Goal: Task Accomplishment & Management: Manage account settings

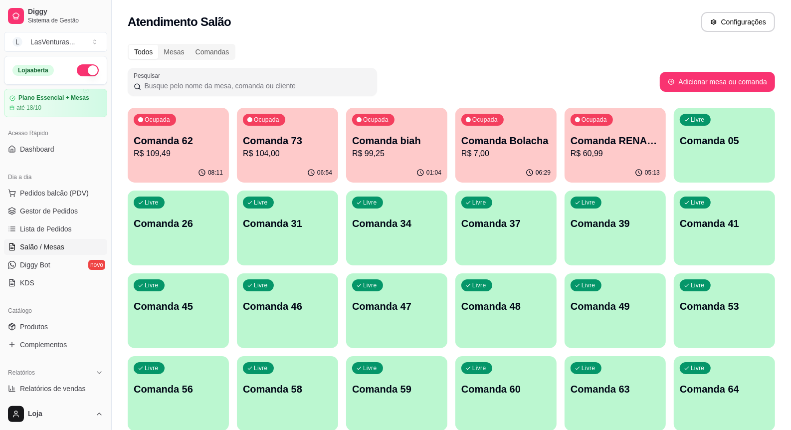
click at [170, 164] on div "08:11" at bounding box center [178, 172] width 101 height 19
click at [255, 139] on p "Comanda 73" at bounding box center [287, 140] width 87 height 13
click at [410, 153] on p "R$ 99,25" at bounding box center [397, 153] width 87 height 11
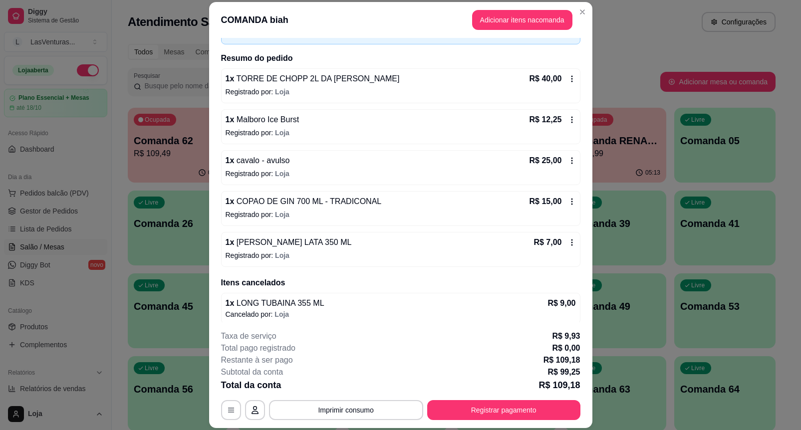
scroll to position [86, 0]
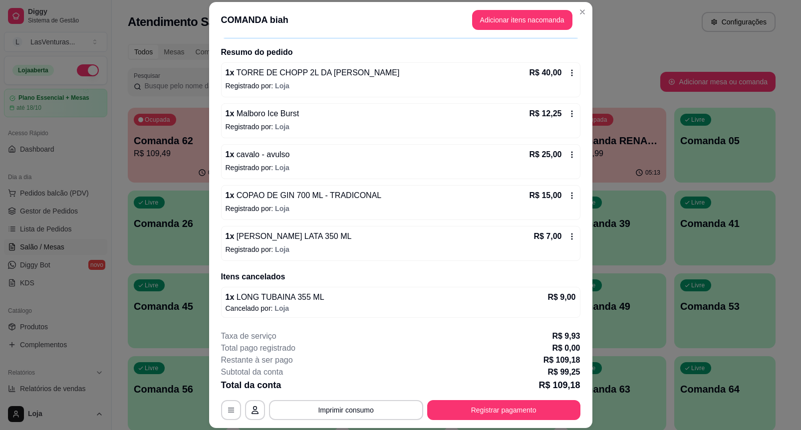
click at [534, 239] on p "R$ 7,00" at bounding box center [547, 236] width 28 height 12
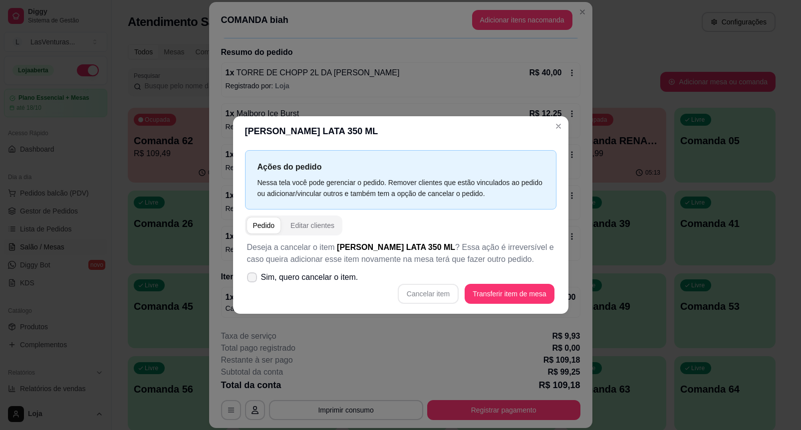
click at [302, 285] on label "Sim, quero cancelar o item." at bounding box center [302, 277] width 119 height 20
click at [253, 285] on input "Sim, quero cancelar o item." at bounding box center [249, 282] width 6 height 6
checkbox input "true"
click at [430, 299] on button "Cancelar item" at bounding box center [428, 294] width 61 height 20
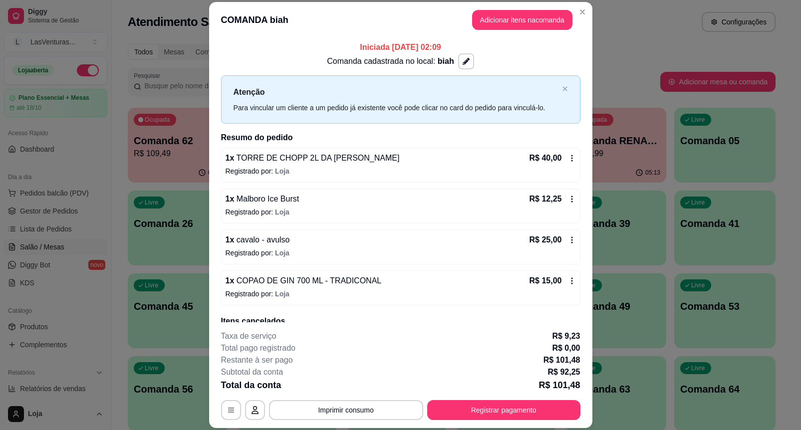
scroll to position [0, 0]
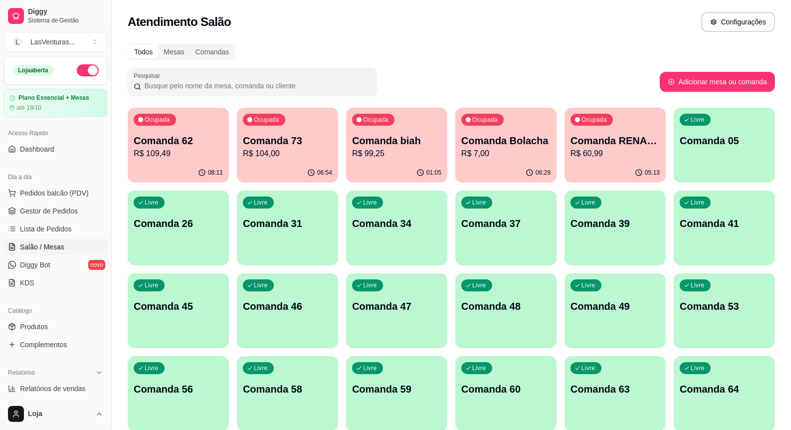
click at [602, 161] on div "Ocupada Comanda RENAM 22/09 R$ 60,99" at bounding box center [615, 135] width 101 height 55
click at [507, 161] on div "Ocupada Comanda Bolacha R$ 7,00" at bounding box center [505, 135] width 101 height 55
click at [602, 196] on div "Livre Comanda 39" at bounding box center [615, 222] width 101 height 63
click at [597, 149] on p "R$ 60,99" at bounding box center [615, 154] width 89 height 12
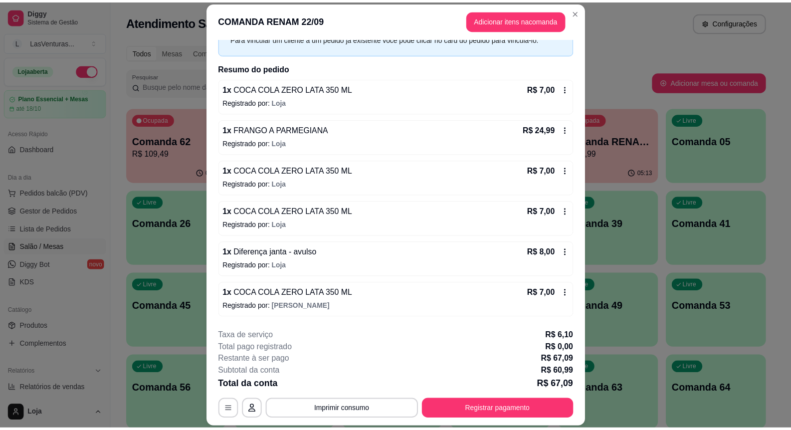
scroll to position [71, 0]
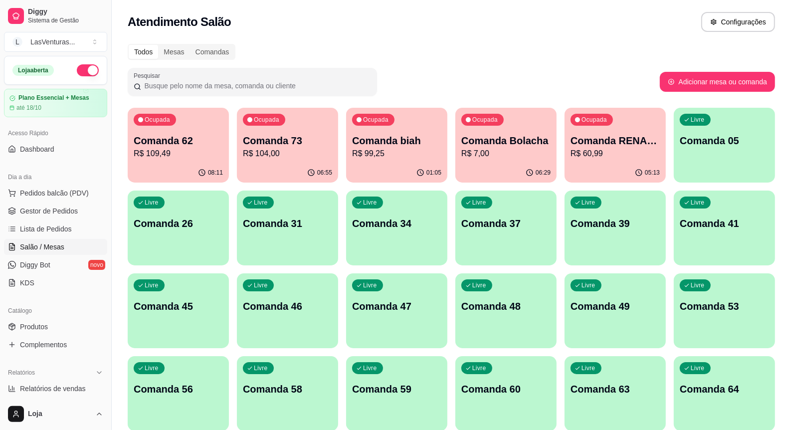
drag, startPoint x: 633, startPoint y: 200, endPoint x: 283, endPoint y: 79, distance: 369.5
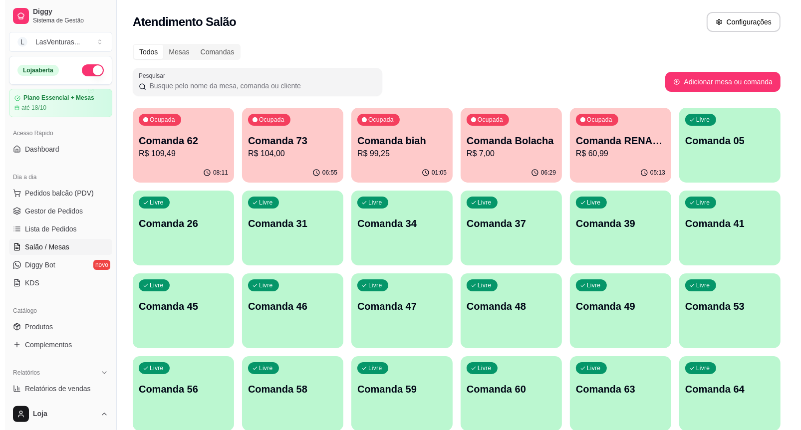
scroll to position [32, 0]
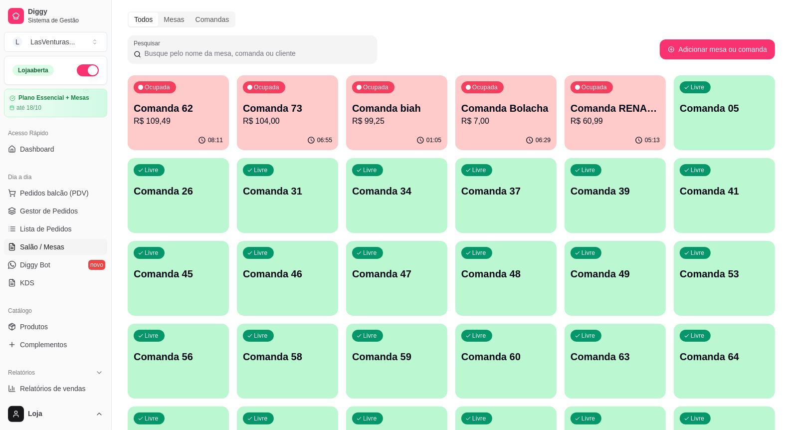
drag, startPoint x: 595, startPoint y: 51, endPoint x: 597, endPoint y: 39, distance: 12.1
click at [585, 58] on div "Pesquisar" at bounding box center [394, 49] width 532 height 28
click at [517, 76] on div "Ocupada Comanda Bolacha R$ 7,00" at bounding box center [505, 102] width 101 height 55
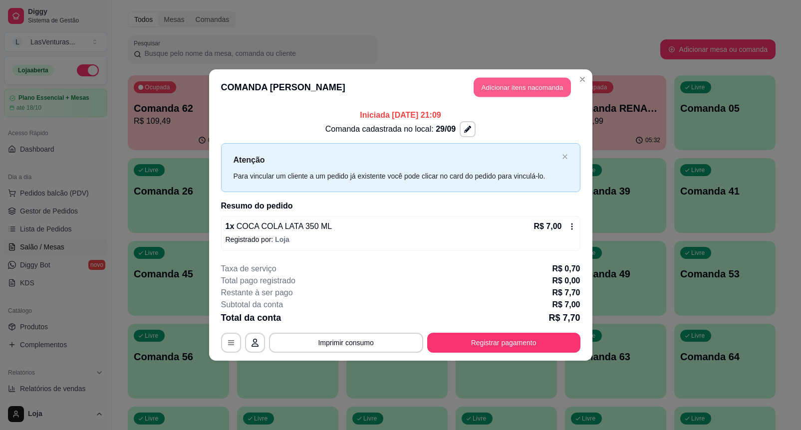
click at [542, 83] on button "Adicionar itens na comanda" at bounding box center [521, 87] width 97 height 19
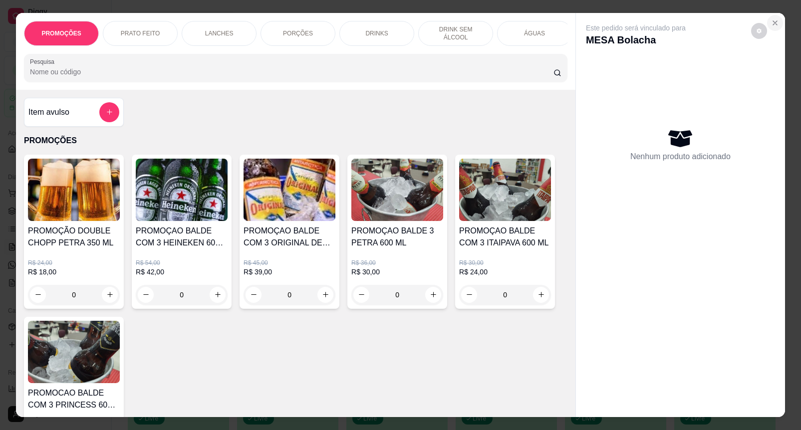
click at [769, 15] on button "Close" at bounding box center [775, 23] width 16 height 16
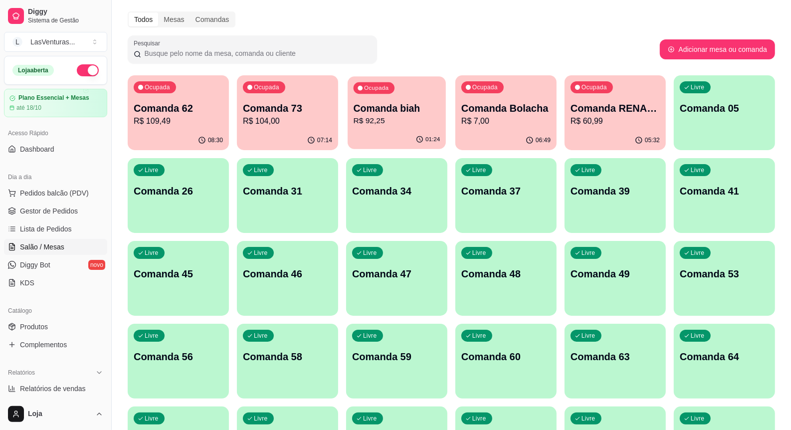
click at [394, 106] on p "Comanda biah" at bounding box center [397, 108] width 87 height 13
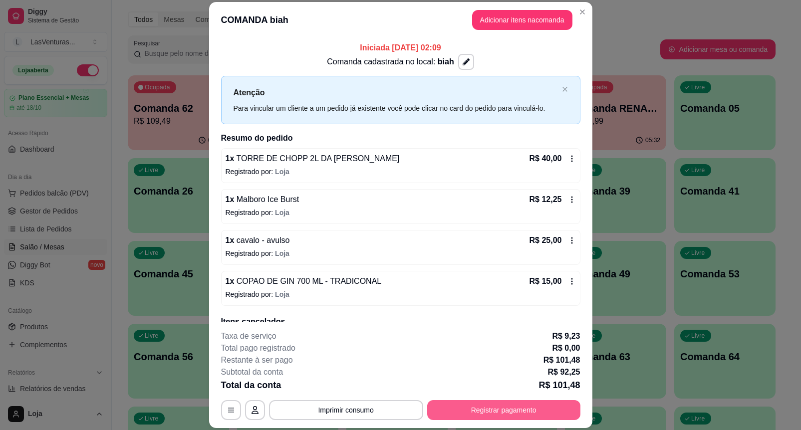
click at [500, 405] on button "Registrar pagamento" at bounding box center [503, 410] width 153 height 20
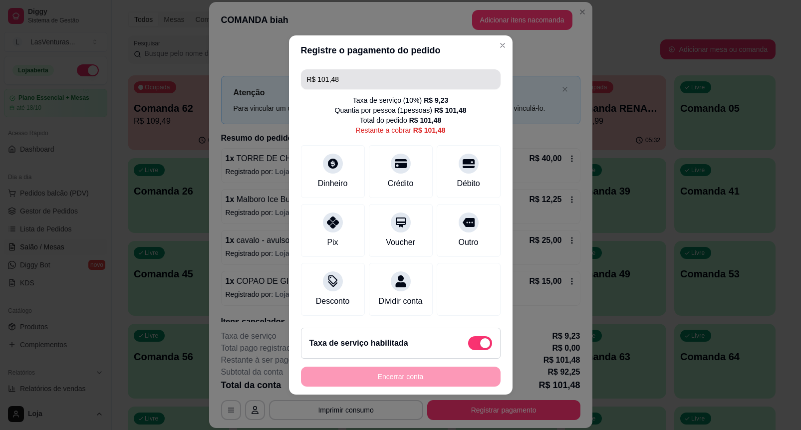
click at [348, 69] on input "R$ 101,48" at bounding box center [401, 79] width 188 height 20
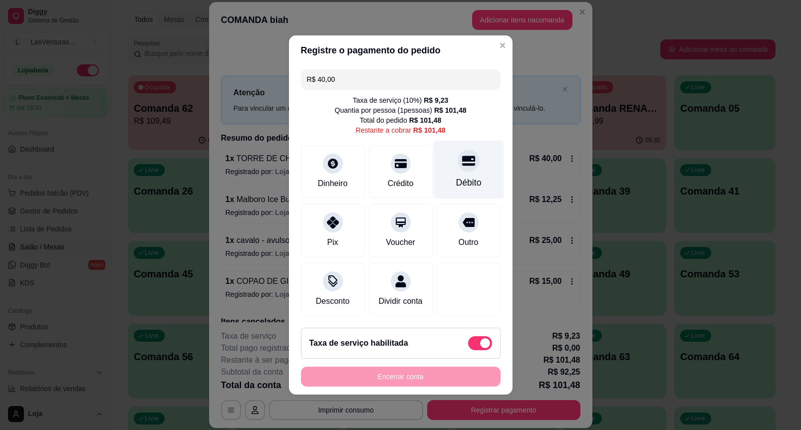
click at [461, 158] on icon at bounding box center [467, 161] width 13 height 10
type input "R$ 61,48"
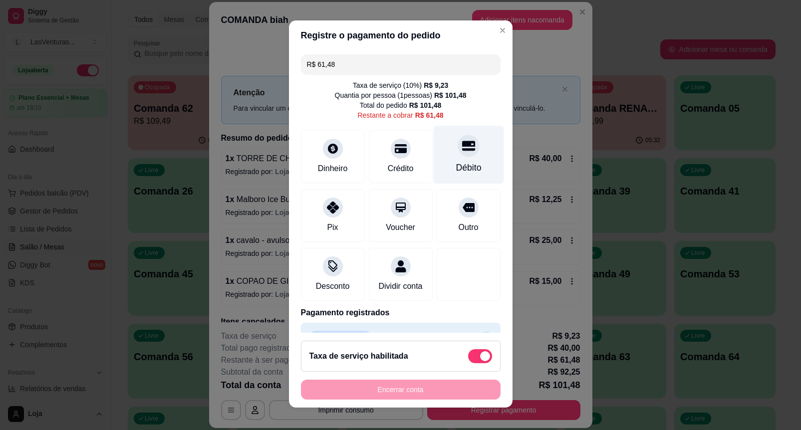
scroll to position [0, 0]
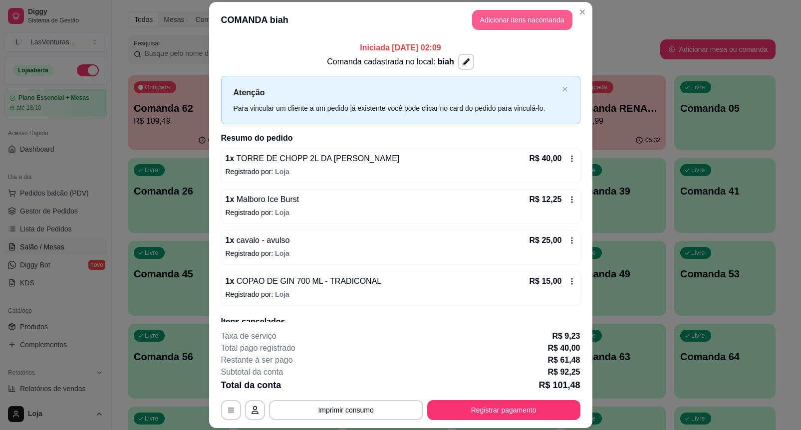
click at [525, 15] on button "Adicionar itens na comanda" at bounding box center [522, 20] width 100 height 20
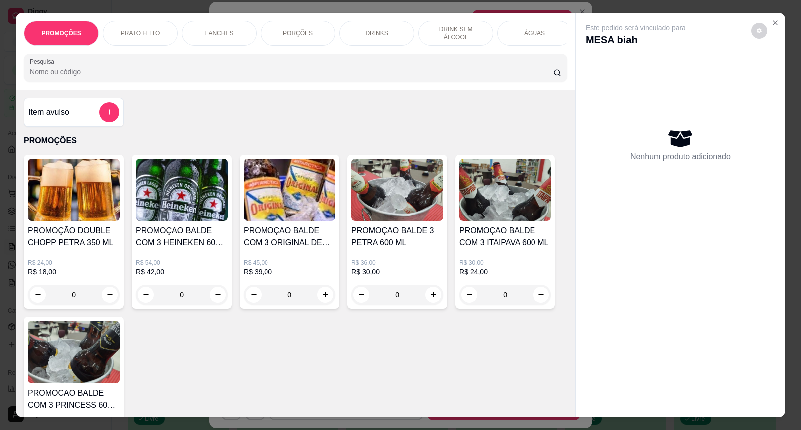
click at [134, 77] on input "Pesquisa" at bounding box center [291, 72] width 523 height 10
type input "g"
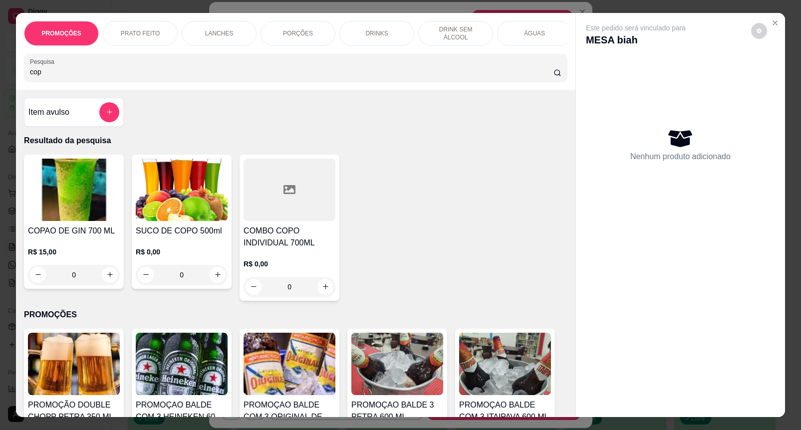
type input "cop"
click at [70, 237] on h4 "COPAO DE GIN 700 ML" at bounding box center [74, 231] width 92 height 12
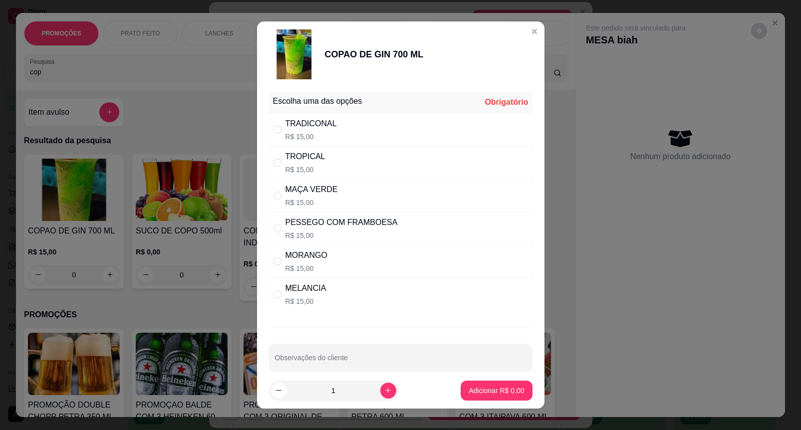
click at [315, 257] on div "MORANGO" at bounding box center [306, 255] width 42 height 12
radio input "true"
click at [488, 390] on p "Adicionar R$ 15,00" at bounding box center [494, 390] width 58 height 9
type input "1"
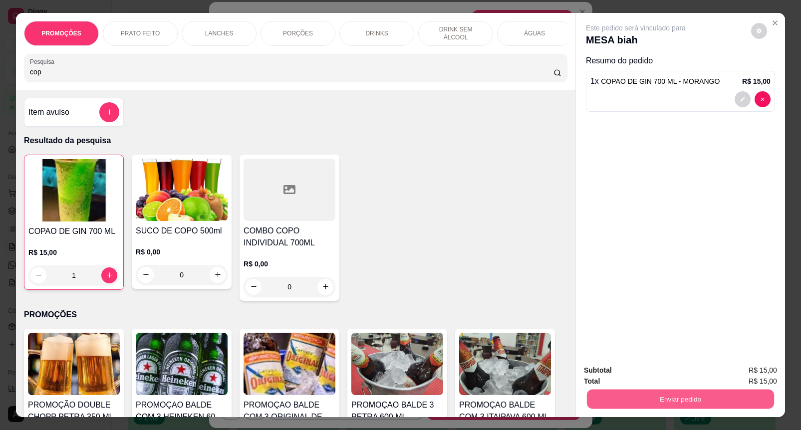
click at [609, 391] on button "Enviar pedido" at bounding box center [680, 399] width 187 height 19
click at [767, 367] on button "Enviar pedido" at bounding box center [750, 370] width 56 height 19
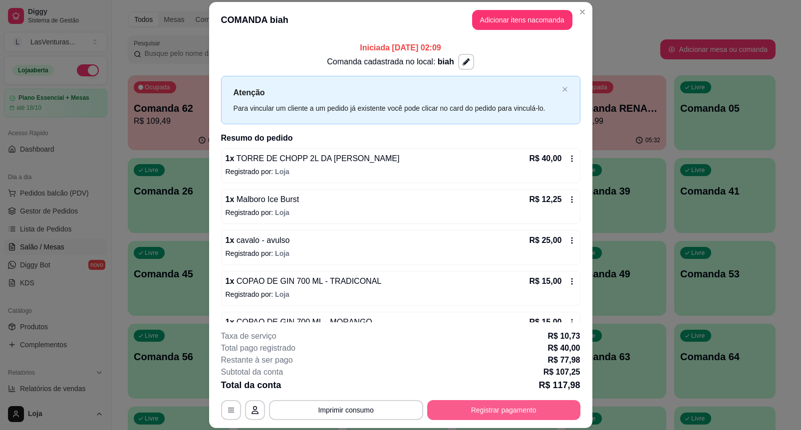
click at [492, 407] on button "Registrar pagamento" at bounding box center [503, 410] width 153 height 20
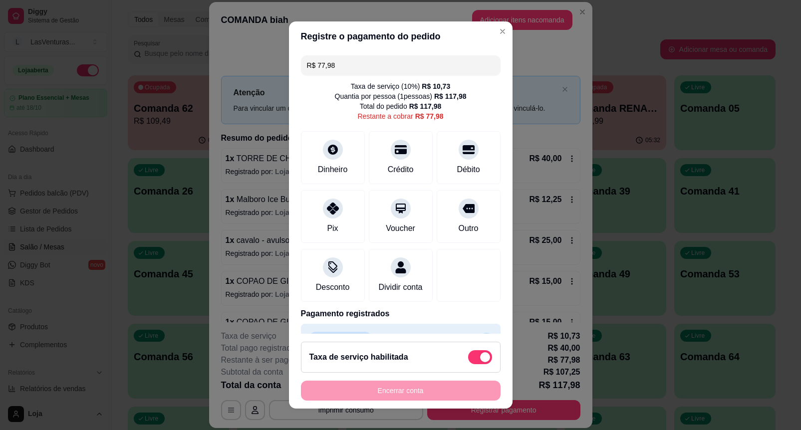
click at [372, 68] on input "R$ 77,98" at bounding box center [401, 65] width 188 height 20
click at [330, 156] on div "Dinheiro" at bounding box center [332, 156] width 70 height 58
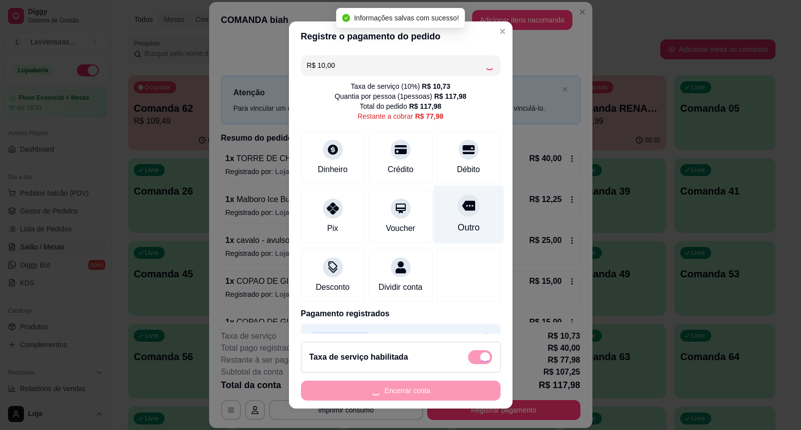
type input "R$ 67,98"
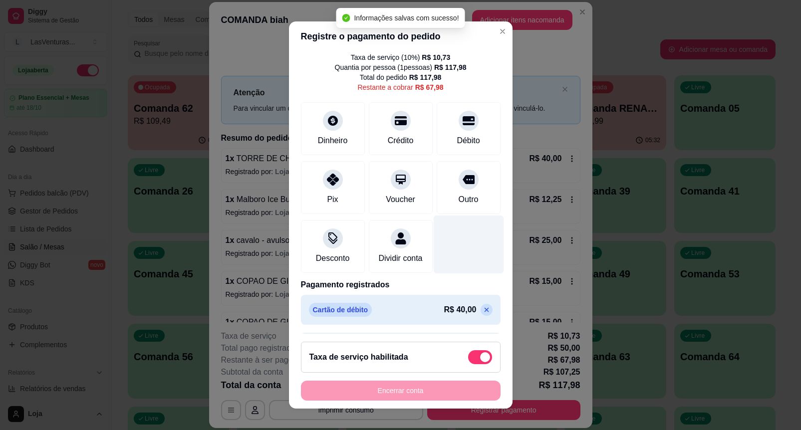
scroll to position [74, 0]
